Goal: Information Seeking & Learning: Learn about a topic

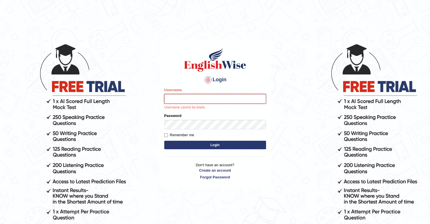
type input "upendrakumar"
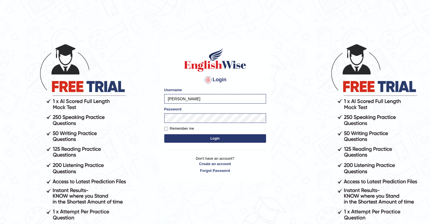
click at [218, 137] on button "Login" at bounding box center [215, 138] width 102 height 8
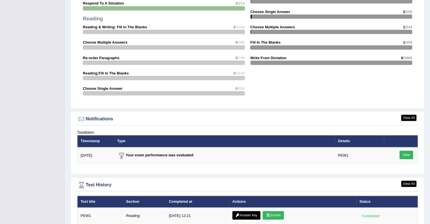
scroll to position [643, 0]
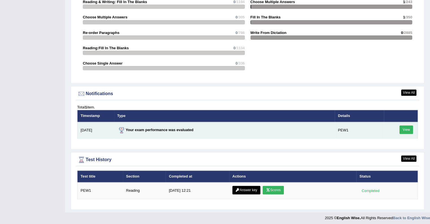
click at [406, 128] on link "View" at bounding box center [407, 129] width 14 height 8
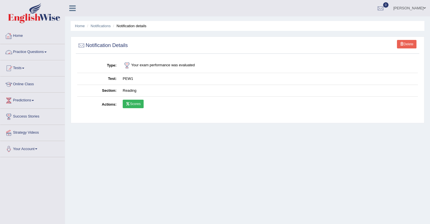
click at [16, 36] on link "Home" at bounding box center [32, 35] width 65 height 14
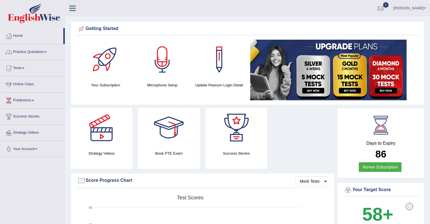
click at [43, 55] on link "Practice Questions" at bounding box center [32, 51] width 65 height 14
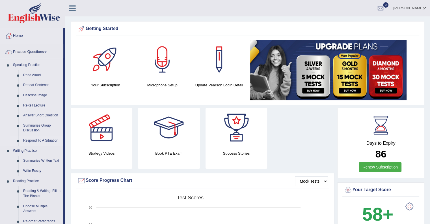
click at [38, 139] on link "Respond To A Situation" at bounding box center [42, 141] width 43 height 10
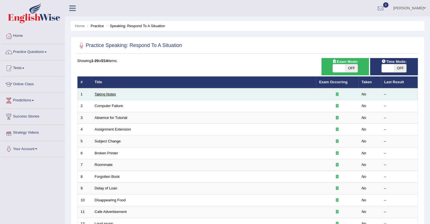
click at [100, 94] on link "Taking Notes" at bounding box center [105, 94] width 21 height 4
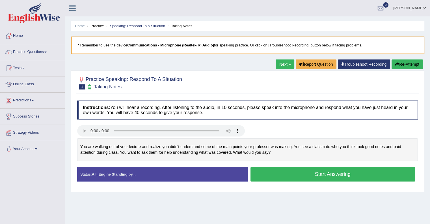
click at [320, 179] on button "Start Answering" at bounding box center [333, 174] width 165 height 14
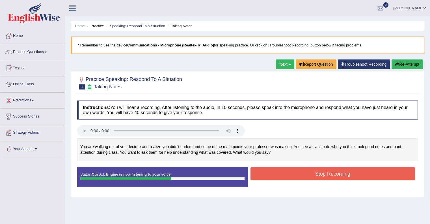
click at [321, 172] on button "Stop Recording" at bounding box center [333, 173] width 165 height 13
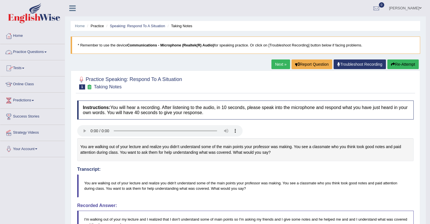
click at [38, 55] on link "Practice Questions" at bounding box center [32, 51] width 65 height 14
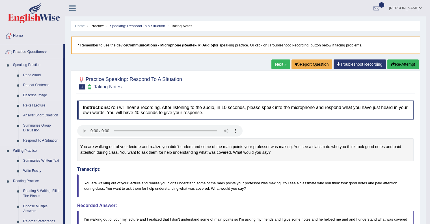
click at [40, 97] on link "Describe Image" at bounding box center [42, 95] width 43 height 10
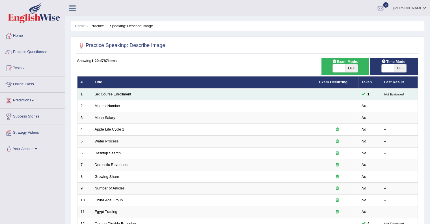
click at [107, 94] on link "Six Course Enrollment" at bounding box center [113, 94] width 36 height 4
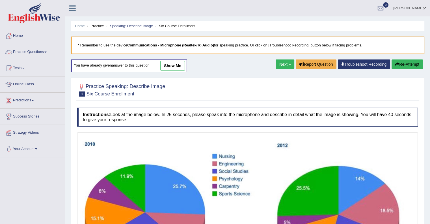
click at [50, 58] on li "Practice Questions Speaking Practice Read Aloud Repeat Sentence Describe Image …" at bounding box center [32, 52] width 65 height 16
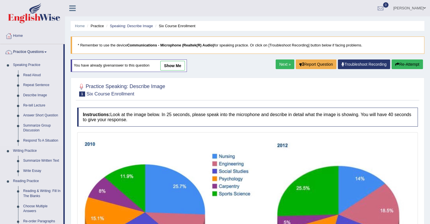
click at [36, 72] on link "Read Aloud" at bounding box center [42, 75] width 43 height 10
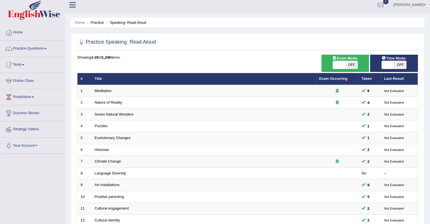
scroll to position [3, 0]
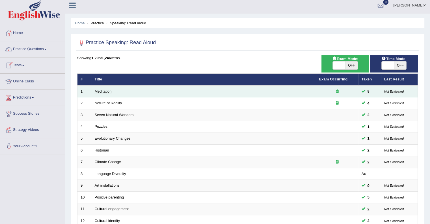
click at [104, 89] on link "Meditation" at bounding box center [103, 91] width 17 height 4
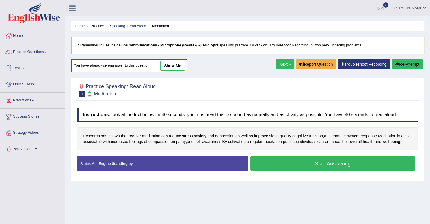
click at [45, 56] on link "Practice Questions" at bounding box center [32, 51] width 65 height 14
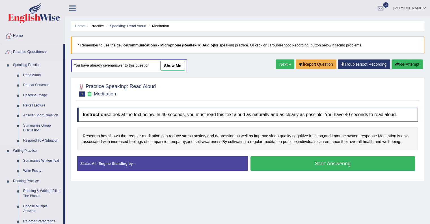
click at [37, 74] on link "Read Aloud" at bounding box center [42, 75] width 43 height 10
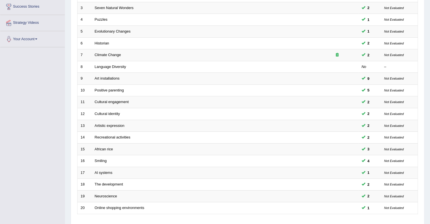
scroll to position [149, 0]
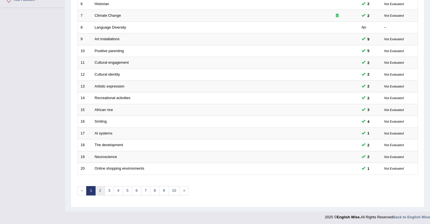
click at [101, 188] on link "2" at bounding box center [99, 190] width 9 height 9
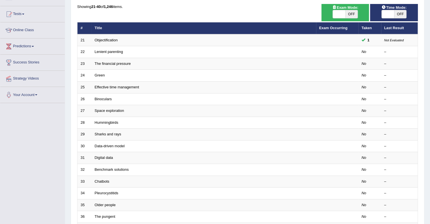
scroll to position [55, 0]
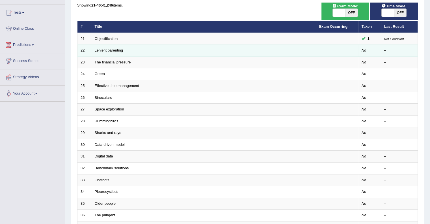
click at [108, 49] on link "Lenient parenting" at bounding box center [109, 50] width 28 height 4
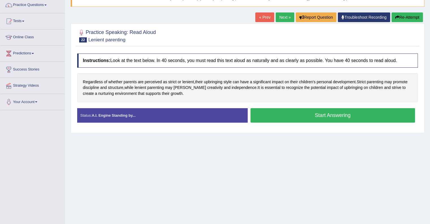
scroll to position [48, 0]
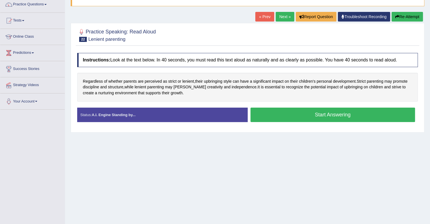
click at [328, 115] on button "Start Answering" at bounding box center [333, 115] width 165 height 14
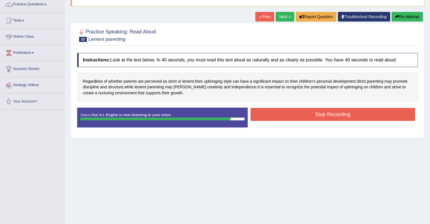
click at [328, 115] on button "Stop Recording" at bounding box center [333, 114] width 165 height 13
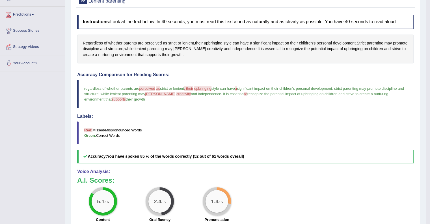
scroll to position [85, 0]
click at [155, 87] on span "perceived" at bounding box center [147, 89] width 16 height 4
click at [150, 88] on span "perceived" at bounding box center [147, 89] width 16 height 4
click at [157, 42] on span "perceived" at bounding box center [153, 43] width 17 height 6
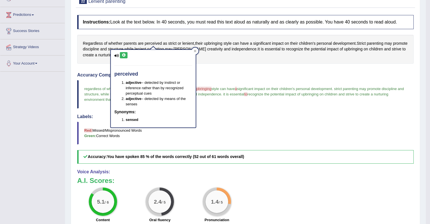
click at [124, 54] on icon at bounding box center [124, 54] width 4 height 3
click at [196, 50] on icon at bounding box center [195, 51] width 3 height 3
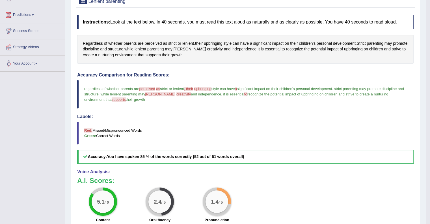
click at [177, 94] on span "creativity" at bounding box center [184, 94] width 14 height 4
click at [210, 50] on span "creativity" at bounding box center [215, 49] width 16 height 6
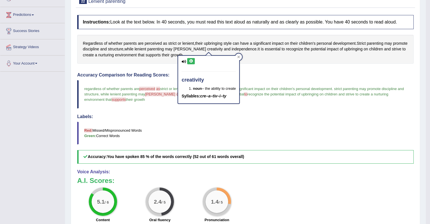
click at [191, 59] on icon at bounding box center [191, 60] width 4 height 3
click at [239, 56] on icon at bounding box center [239, 56] width 3 height 3
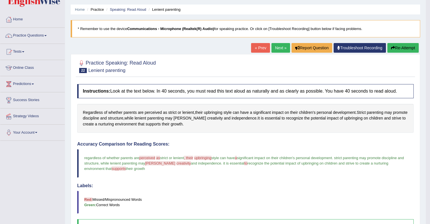
scroll to position [0, 0]
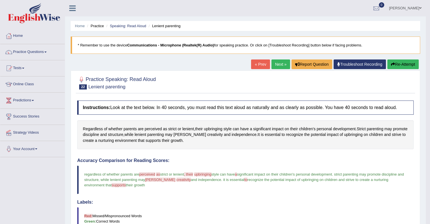
click at [404, 65] on button "Re-Attempt" at bounding box center [403, 64] width 31 height 10
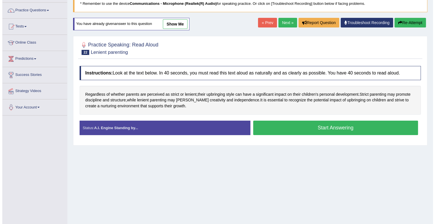
scroll to position [42, 0]
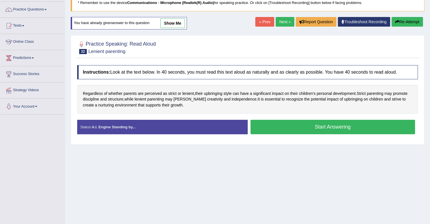
click at [327, 123] on button "Start Answering" at bounding box center [333, 127] width 165 height 14
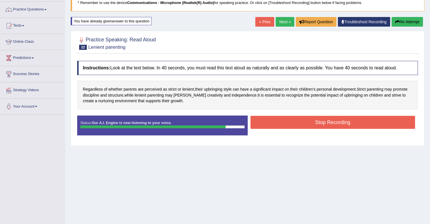
click at [327, 123] on button "Stop Recording" at bounding box center [333, 122] width 165 height 13
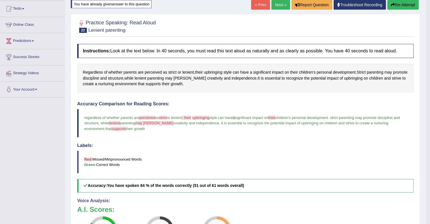
scroll to position [0, 0]
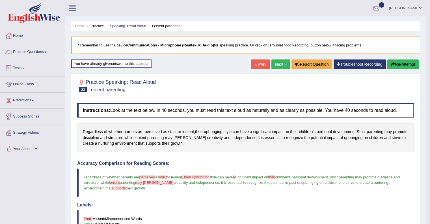
click at [38, 52] on link "Practice Questions" at bounding box center [32, 51] width 65 height 14
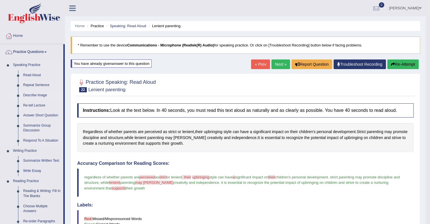
click at [37, 93] on link "Describe Image" at bounding box center [42, 95] width 43 height 10
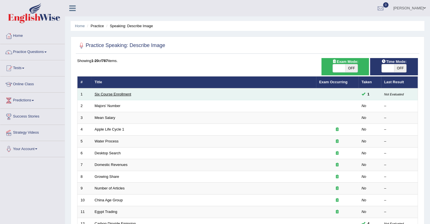
click at [113, 93] on link "Six Course Enrollment" at bounding box center [113, 94] width 36 height 4
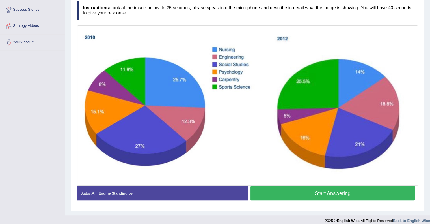
scroll to position [107, 0]
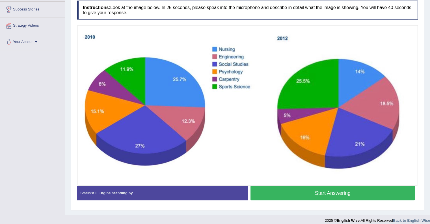
click at [295, 193] on button "Start Answering" at bounding box center [333, 193] width 165 height 14
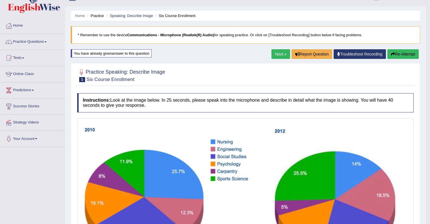
scroll to position [10, 0]
click at [49, 40] on link "Practice Questions" at bounding box center [32, 41] width 65 height 14
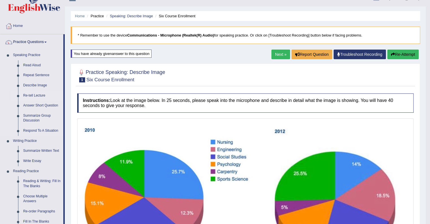
click at [38, 95] on link "Re-tell Lecture" at bounding box center [42, 96] width 43 height 10
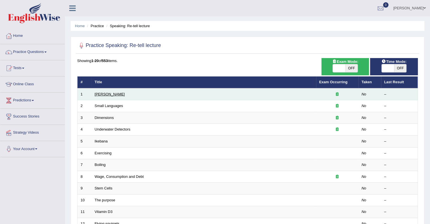
click at [102, 94] on link "[PERSON_NAME]" at bounding box center [110, 94] width 30 height 4
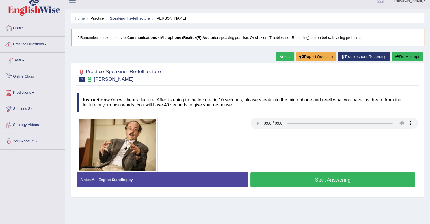
scroll to position [8, 0]
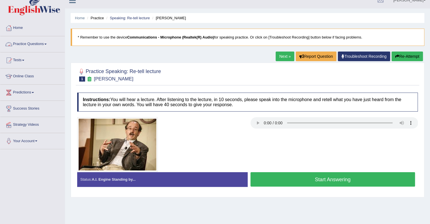
click at [46, 42] on link "Practice Questions" at bounding box center [32, 43] width 65 height 14
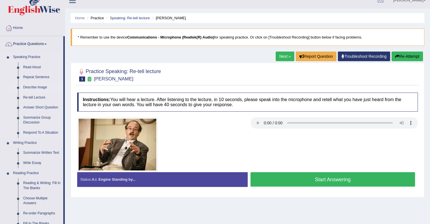
click at [39, 88] on link "Describe Image" at bounding box center [42, 87] width 43 height 10
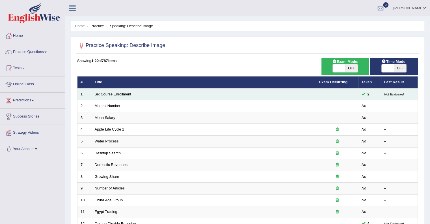
click at [111, 95] on link "Six Course Enrollment" at bounding box center [113, 94] width 36 height 4
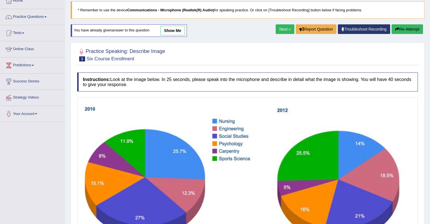
scroll to position [34, 0]
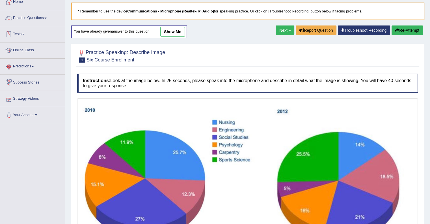
click at [46, 21] on link "Practice Questions" at bounding box center [32, 17] width 65 height 14
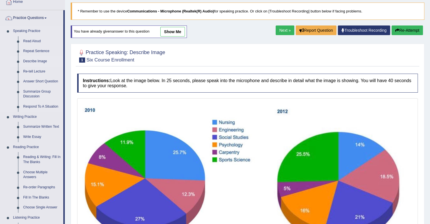
click at [37, 59] on link "Describe Image" at bounding box center [42, 61] width 43 height 10
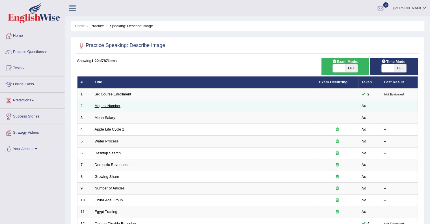
click at [111, 104] on link "Majors' Number" at bounding box center [108, 106] width 26 height 4
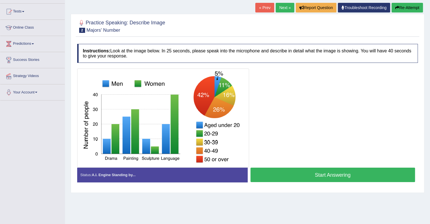
scroll to position [65, 0]
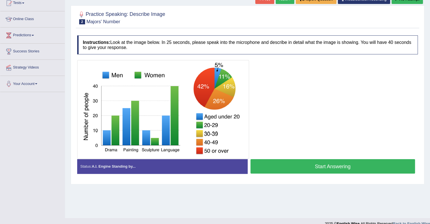
click at [325, 166] on button "Start Answering" at bounding box center [333, 166] width 165 height 14
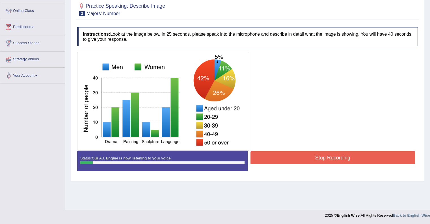
click at [325, 156] on button "Stop Recording" at bounding box center [333, 157] width 165 height 13
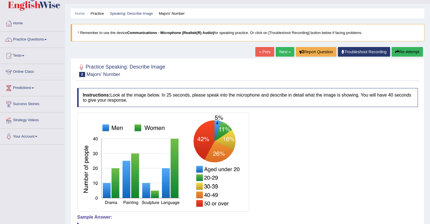
scroll to position [12, 0]
click at [29, 52] on link "Tests" at bounding box center [32, 55] width 65 height 14
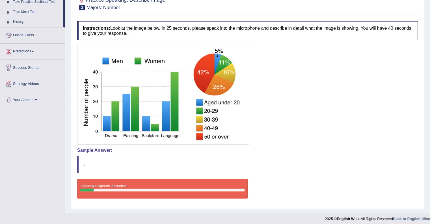
scroll to position [81, 0]
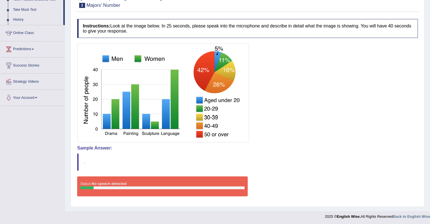
click at [35, 47] on link "Predictions" at bounding box center [32, 48] width 65 height 14
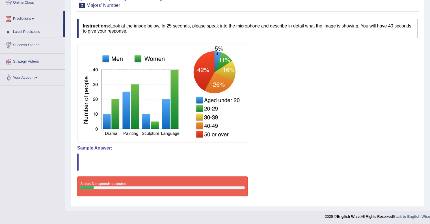
click at [29, 29] on link "Latest Predictions" at bounding box center [36, 32] width 53 height 10
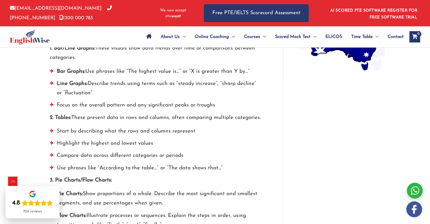
scroll to position [509, 0]
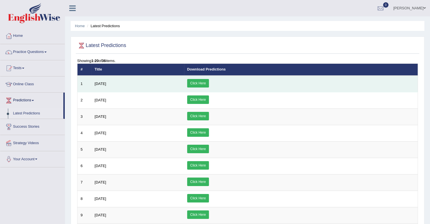
click at [209, 83] on link "Click Here" at bounding box center [198, 83] width 22 height 8
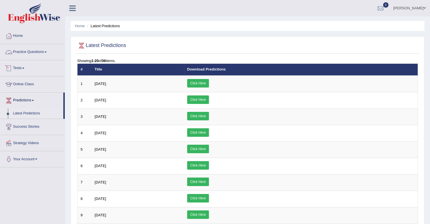
click at [29, 48] on link "Practice Questions" at bounding box center [32, 51] width 65 height 14
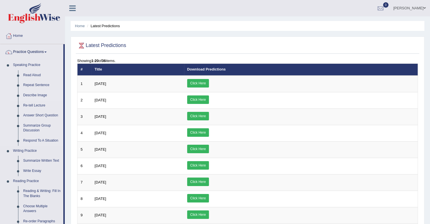
click at [37, 96] on link "Describe Image" at bounding box center [42, 95] width 43 height 10
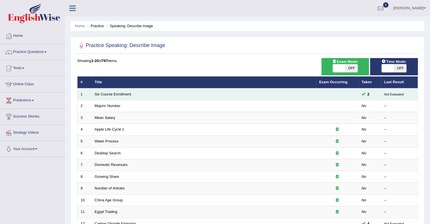
click at [117, 96] on td "Six Course Enrollment" at bounding box center [204, 94] width 225 height 12
click at [119, 94] on link "Six Course Enrollment" at bounding box center [113, 94] width 36 height 4
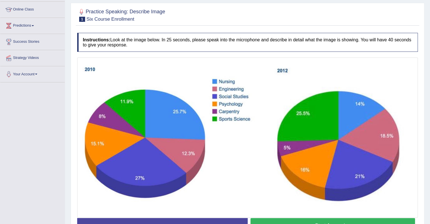
scroll to position [111, 0]
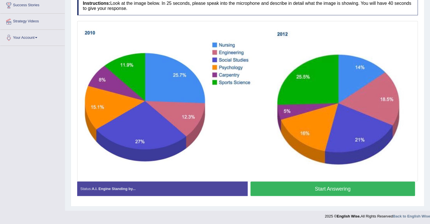
click at [332, 187] on button "Start Answering" at bounding box center [333, 188] width 165 height 14
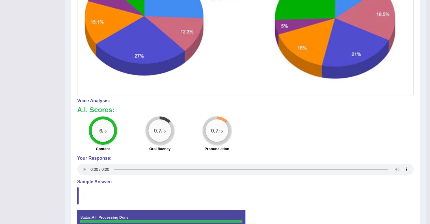
scroll to position [225, 0]
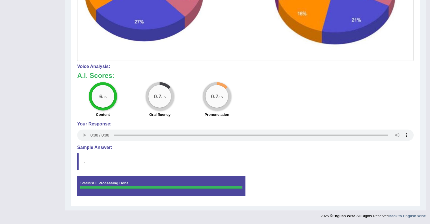
click at [80, 160] on blockquote "." at bounding box center [245, 161] width 337 height 17
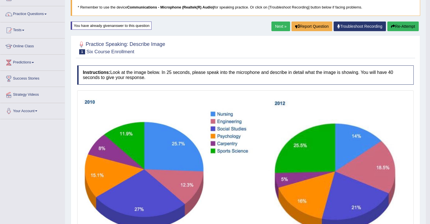
scroll to position [37, 0]
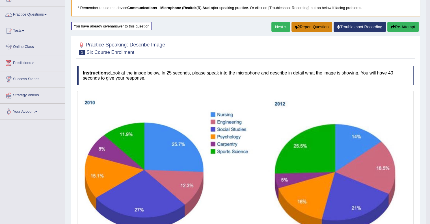
click at [315, 26] on button "Report Question" at bounding box center [312, 27] width 41 height 10
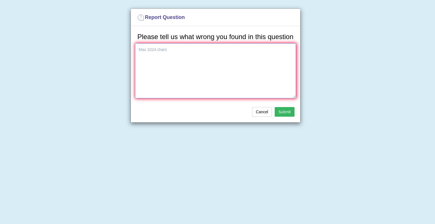
click at [227, 82] on textarea at bounding box center [215, 70] width 161 height 55
type textarea "t"
click at [180, 50] on textarea "there is no answer sumbited" at bounding box center [215, 70] width 161 height 55
type textarea "there is no answer submitted , how can we practice"
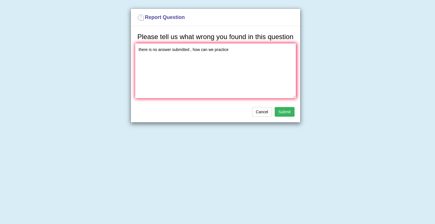
click at [279, 114] on button "Submit" at bounding box center [284, 112] width 20 height 10
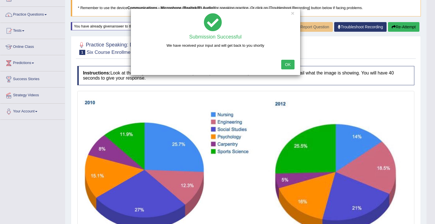
click at [289, 61] on button "OK" at bounding box center [287, 65] width 13 height 10
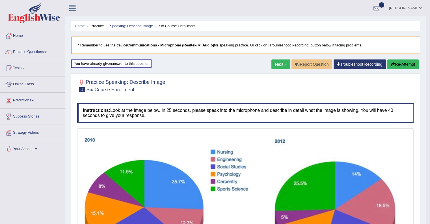
scroll to position [0, 0]
